Goal: Find specific page/section: Find specific page/section

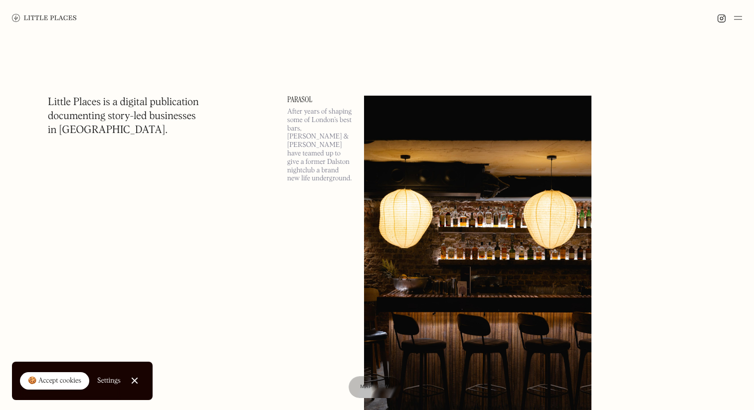
click at [738, 18] on img at bounding box center [738, 18] width 8 height 12
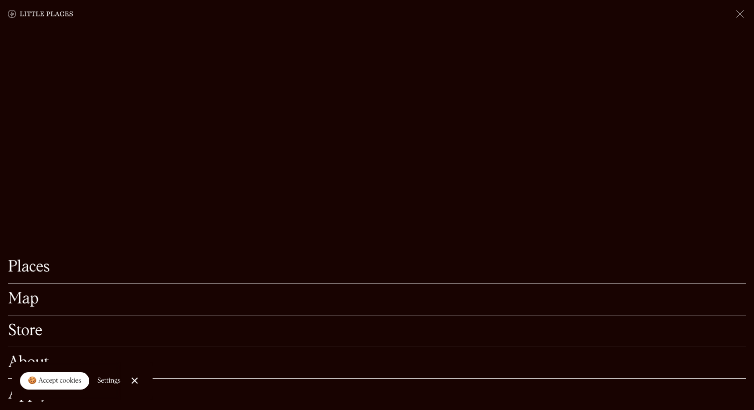
click at [29, 302] on link "Map" at bounding box center [377, 299] width 738 height 15
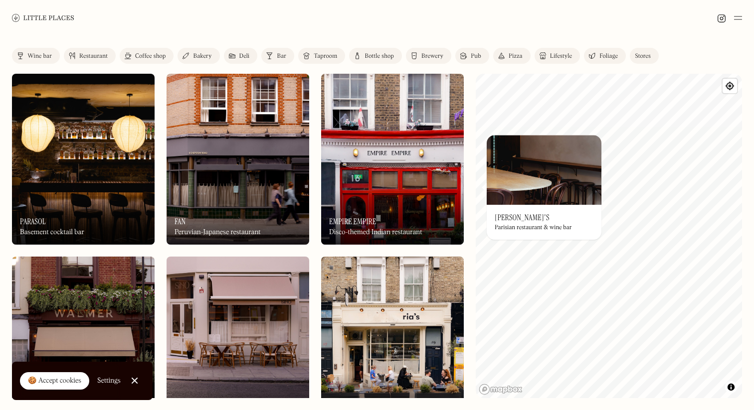
click at [529, 179] on img at bounding box center [543, 170] width 115 height 70
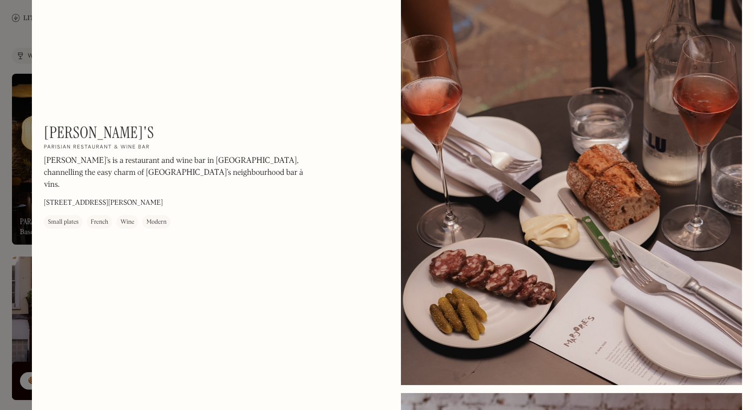
scroll to position [432, 0]
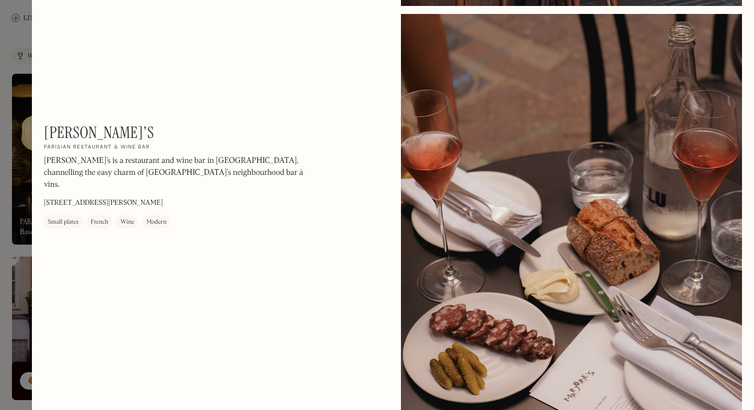
click at [6, 252] on div at bounding box center [377, 205] width 754 height 410
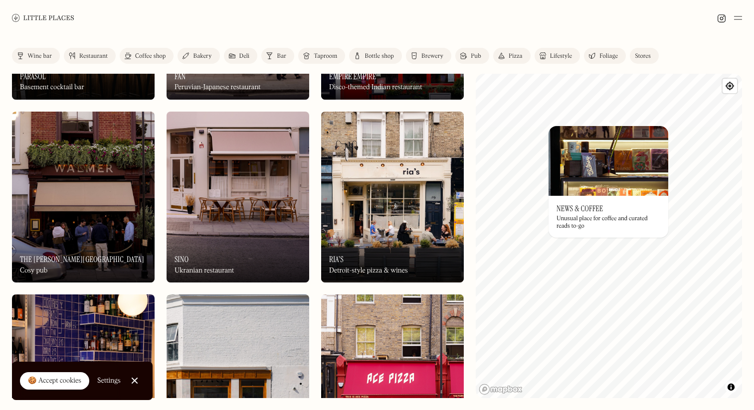
scroll to position [151, 0]
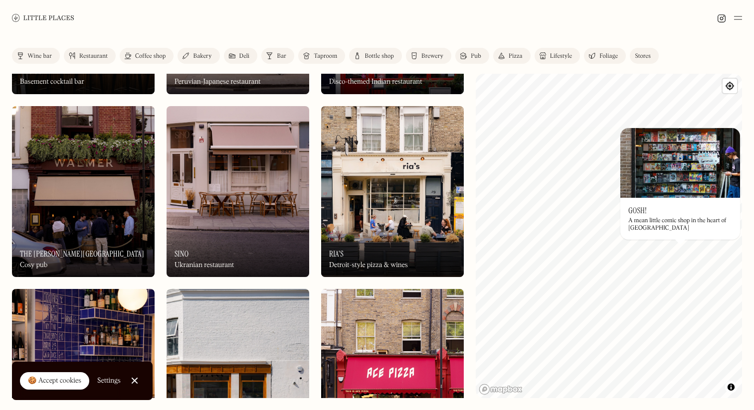
click at [627, 220] on div "© Mapbox © OpenStreetMap Improve this map On Our Radar Gosh! A mean little comi…" at bounding box center [609, 236] width 266 height 324
